Goal: Find specific page/section: Find specific page/section

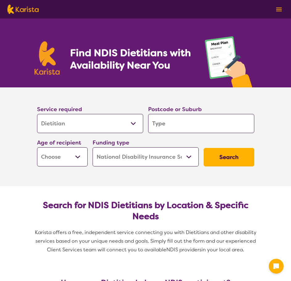
select select "Dietitian"
select select "NDIS"
select select "Dietitian"
select select "NDIS"
click at [197, 124] on input "search" at bounding box center [201, 123] width 106 height 19
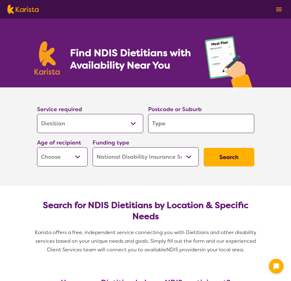
type input "2324"
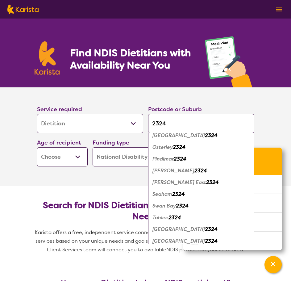
scroll to position [162, 0]
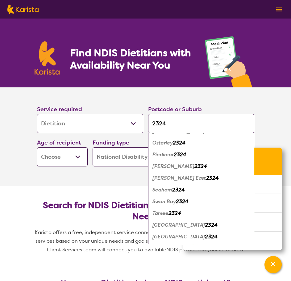
click at [180, 167] on em "[PERSON_NAME]" at bounding box center [173, 166] width 42 height 6
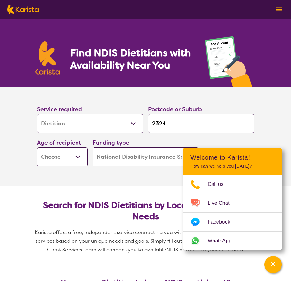
drag, startPoint x: 252, startPoint y: 127, endPoint x: 257, endPoint y: 127, distance: 4.3
click at [252, 127] on input "2324" at bounding box center [201, 123] width 106 height 19
click at [288, 127] on section "Service required Allied Health Assistant Assessment ([MEDICAL_DATA] or [MEDICAL…" at bounding box center [145, 136] width 291 height 99
click at [154, 188] on section "Search for NDIS Dietitians by Location & Specific Needs Karista offers a free, …" at bounding box center [145, 224] width 237 height 77
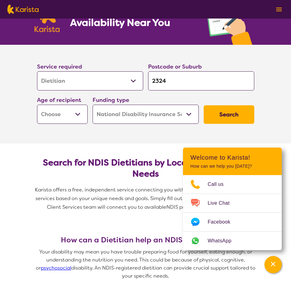
scroll to position [93, 0]
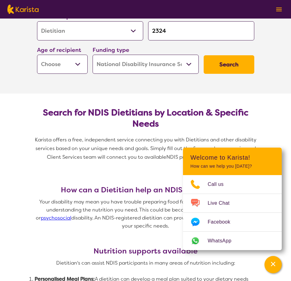
click at [76, 61] on select "Early Childhood - 0 to 9 Child - 10 to 11 Adolescent - 12 to 17 Adult - 18 to 6…" at bounding box center [62, 64] width 51 height 19
click at [228, 64] on button "Search" at bounding box center [229, 64] width 51 height 19
click at [72, 66] on select "Early Childhood - 0 to 9 Child - 10 to 11 Adolescent - 12 to 17 Adult - 18 to 6…" at bounding box center [62, 64] width 51 height 19
select select "EC"
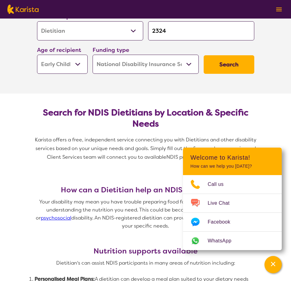
click at [37, 55] on select "Early Childhood - 0 to 9 Child - 10 to 11 Adolescent - 12 to 17 Adult - 18 to 6…" at bounding box center [62, 64] width 51 height 19
select select "EC"
click at [223, 68] on button "Search" at bounding box center [229, 64] width 51 height 19
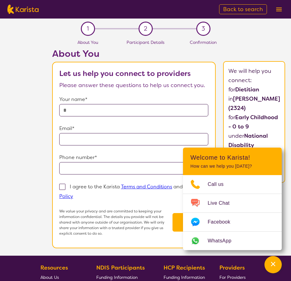
select select "Dietitian"
select select "EC"
select select "NDIS"
select select "Dietitian"
select select "EC"
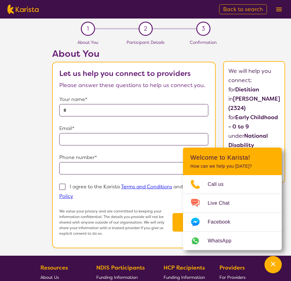
select select "NDIS"
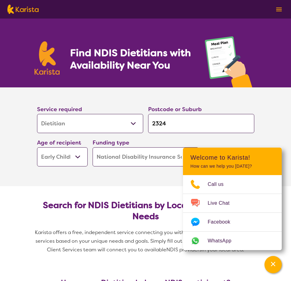
scroll to position [93, 0]
